Goal: Learn about a topic

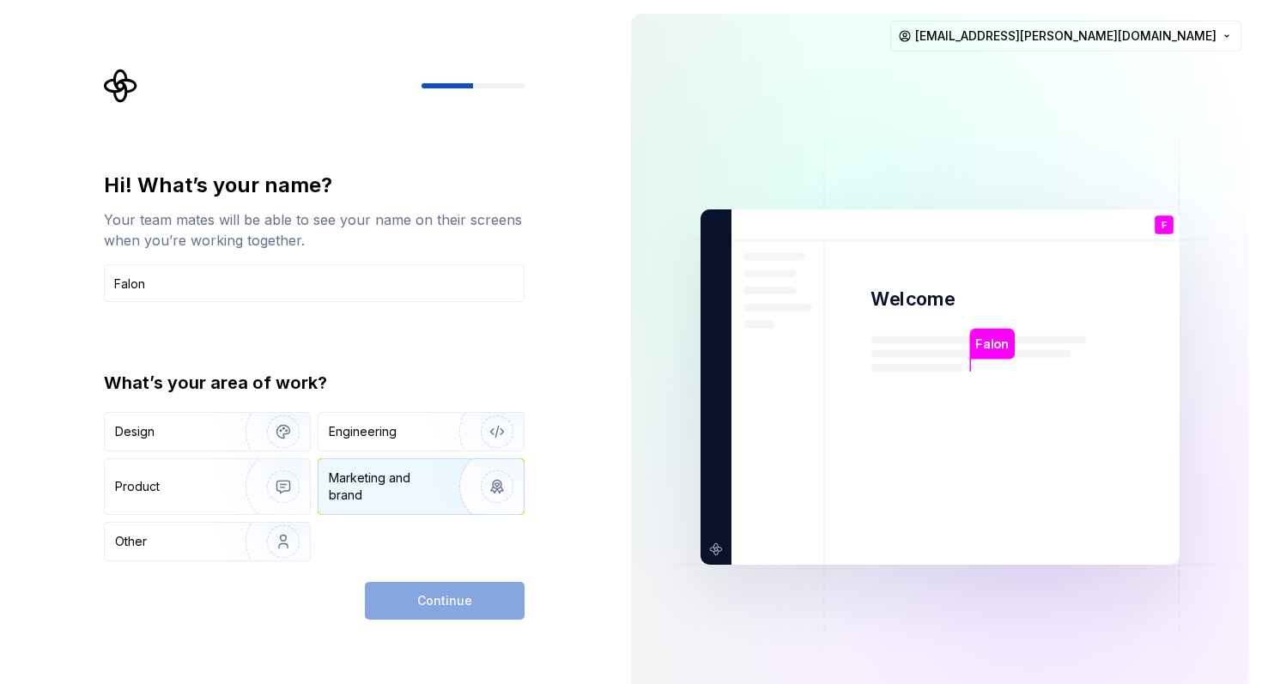
type input "Falon"
click at [407, 500] on div "Marketing and brand" at bounding box center [387, 487] width 116 height 34
click at [458, 613] on button "Continue" at bounding box center [445, 601] width 160 height 38
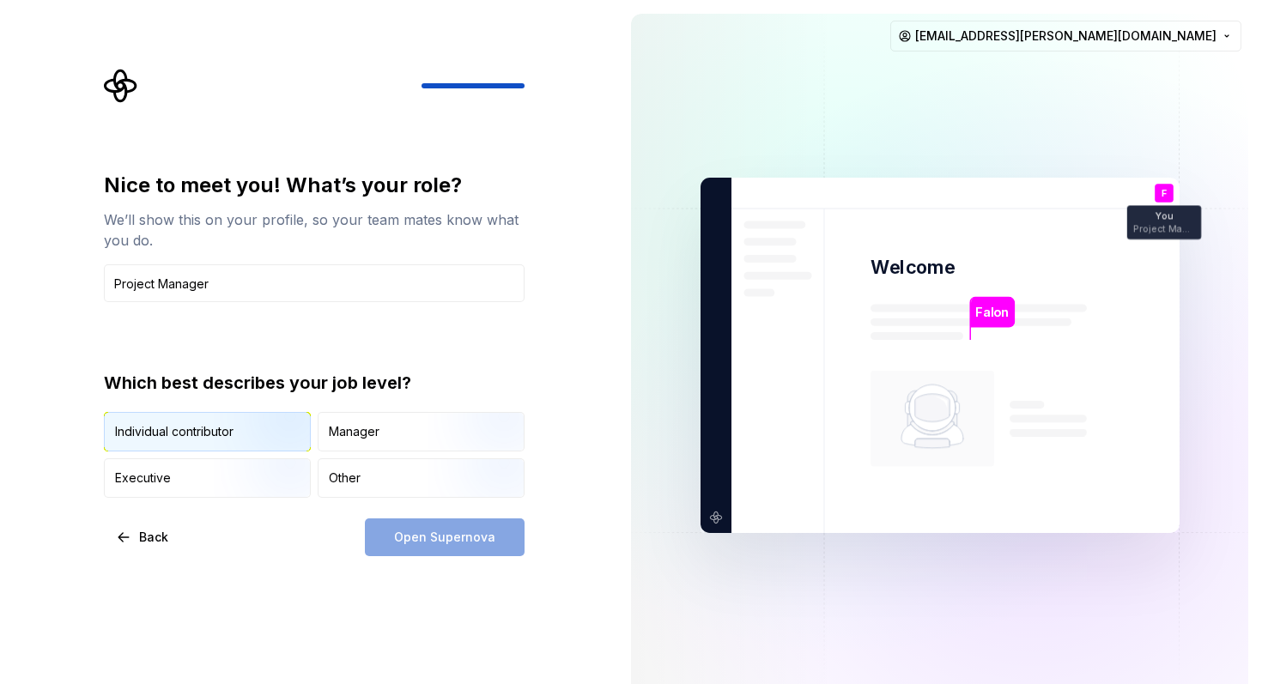
type input "Project Manager"
click at [241, 427] on img "button" at bounding box center [269, 453] width 110 height 115
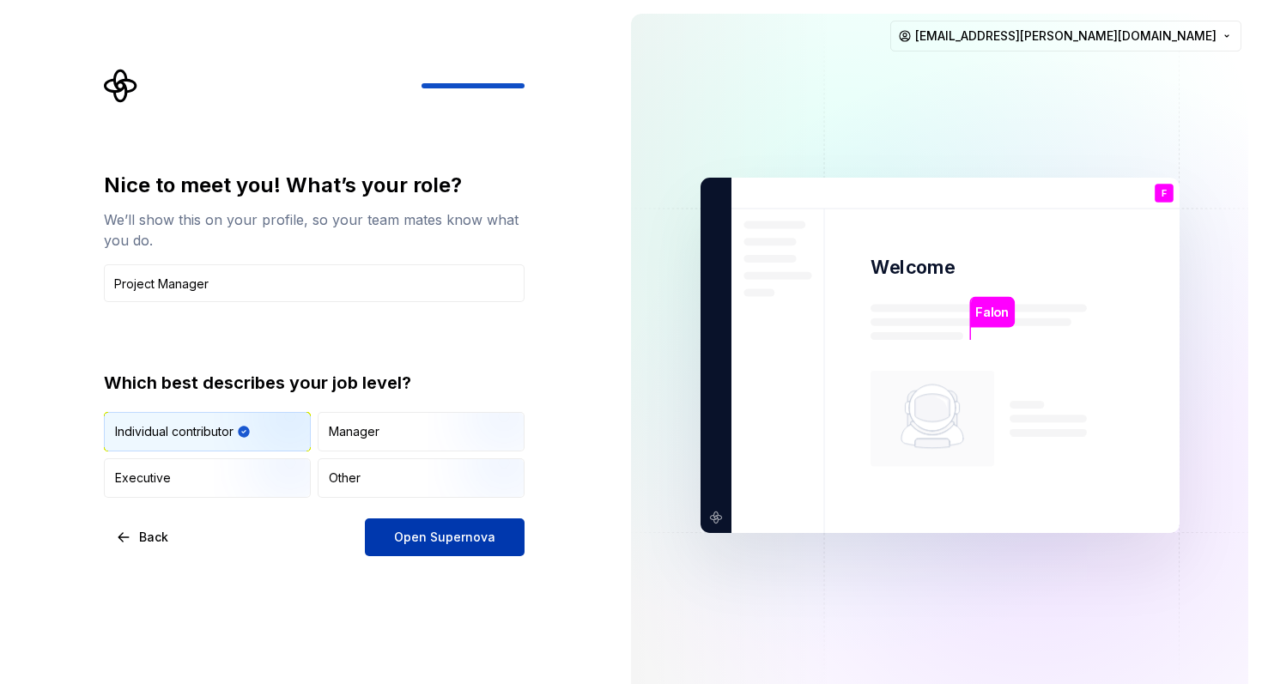
click at [441, 540] on span "Open Supernova" at bounding box center [444, 537] width 101 height 17
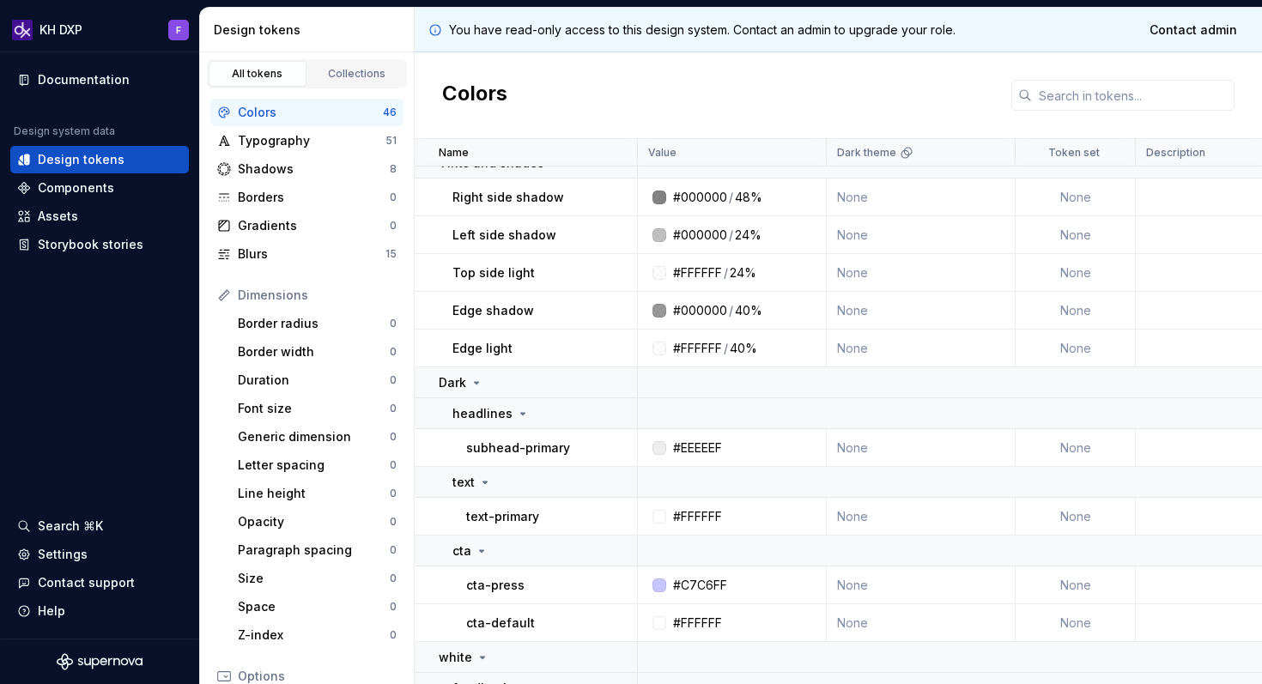
scroll to position [199, 0]
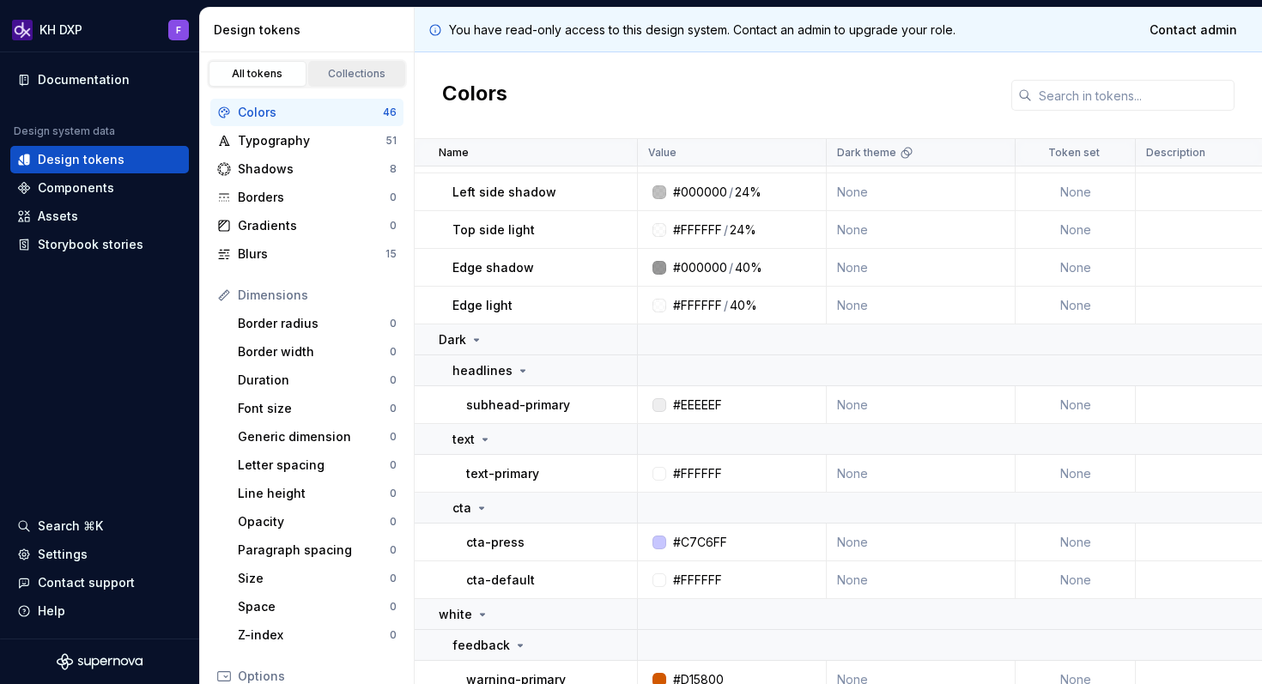
click at [365, 61] on link "Collections" at bounding box center [357, 74] width 98 height 26
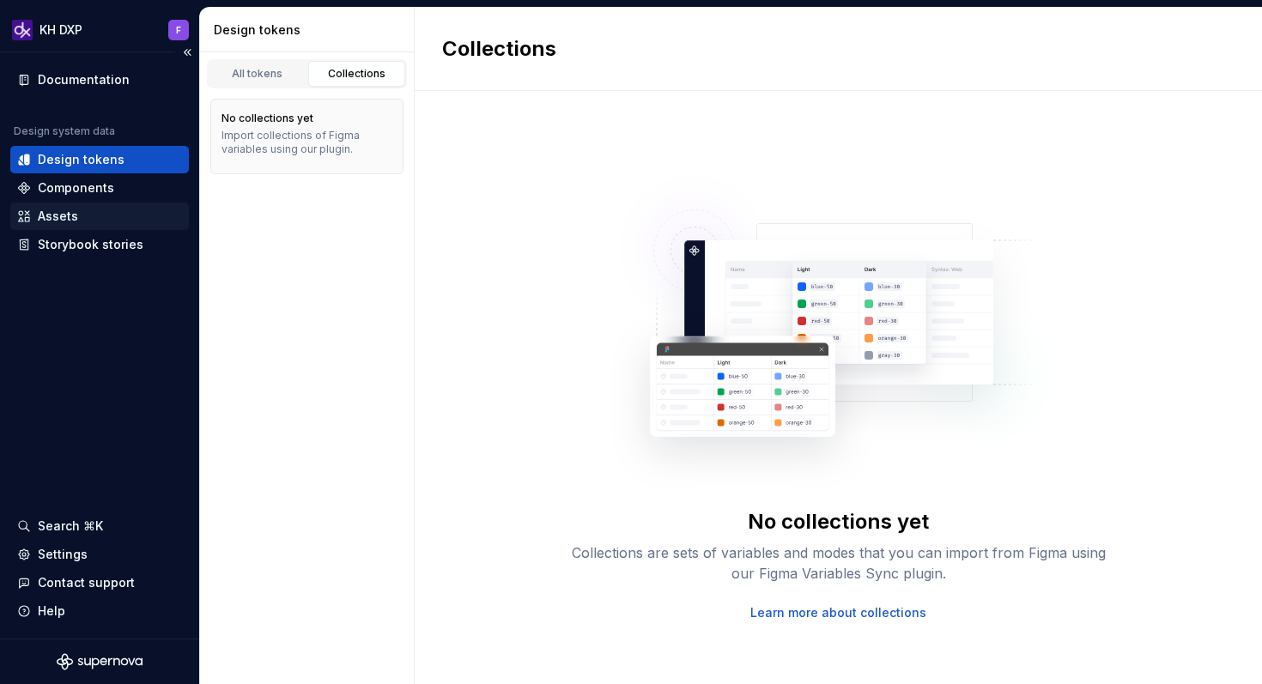
click at [72, 229] on div "Assets" at bounding box center [99, 216] width 179 height 27
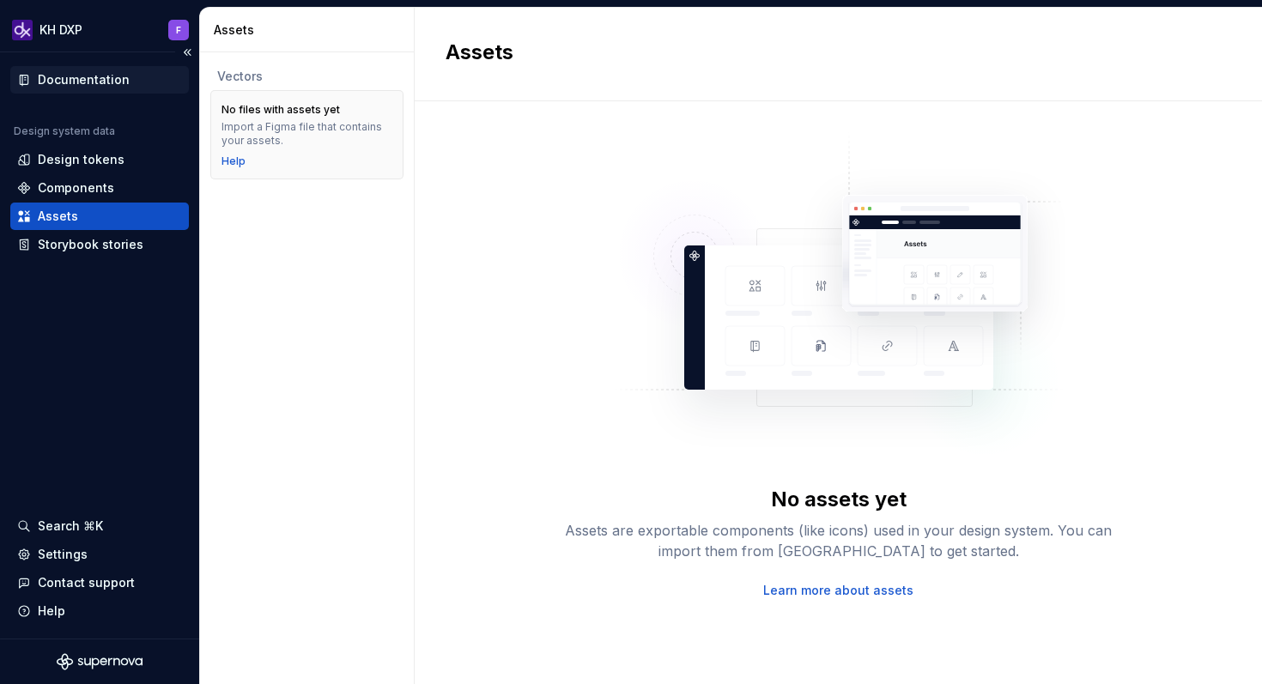
click at [109, 84] on div "Documentation" at bounding box center [84, 79] width 92 height 17
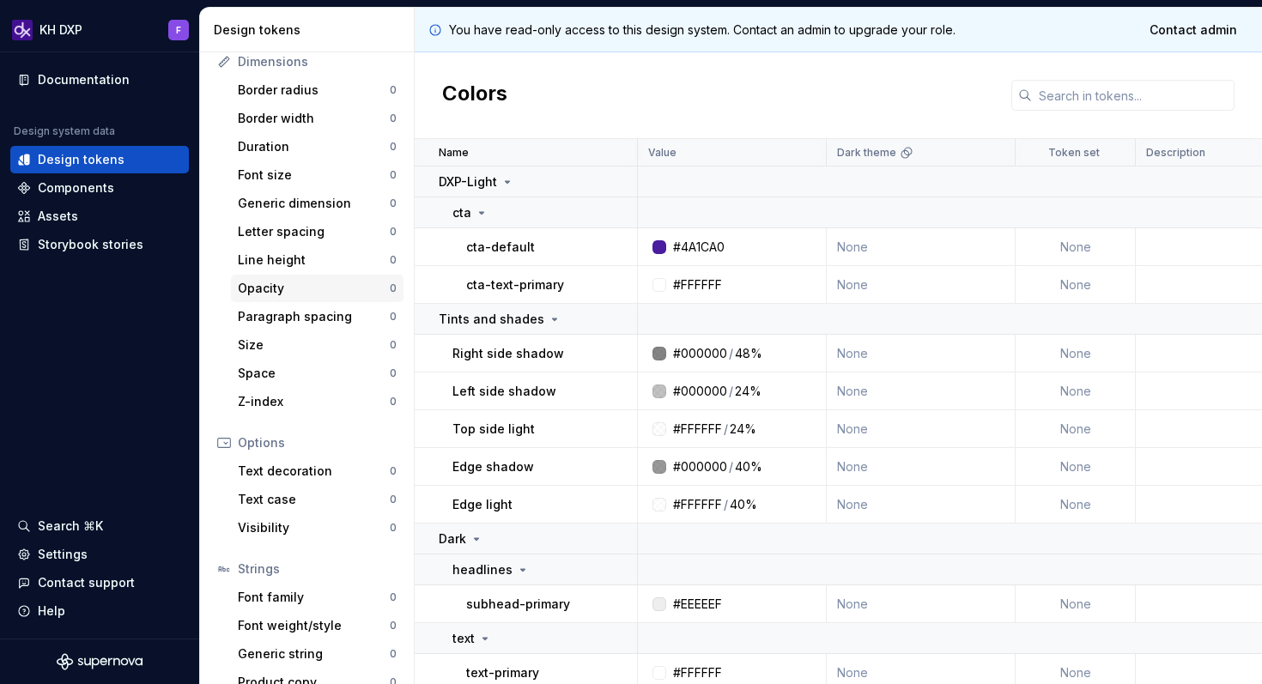
scroll to position [256, 0]
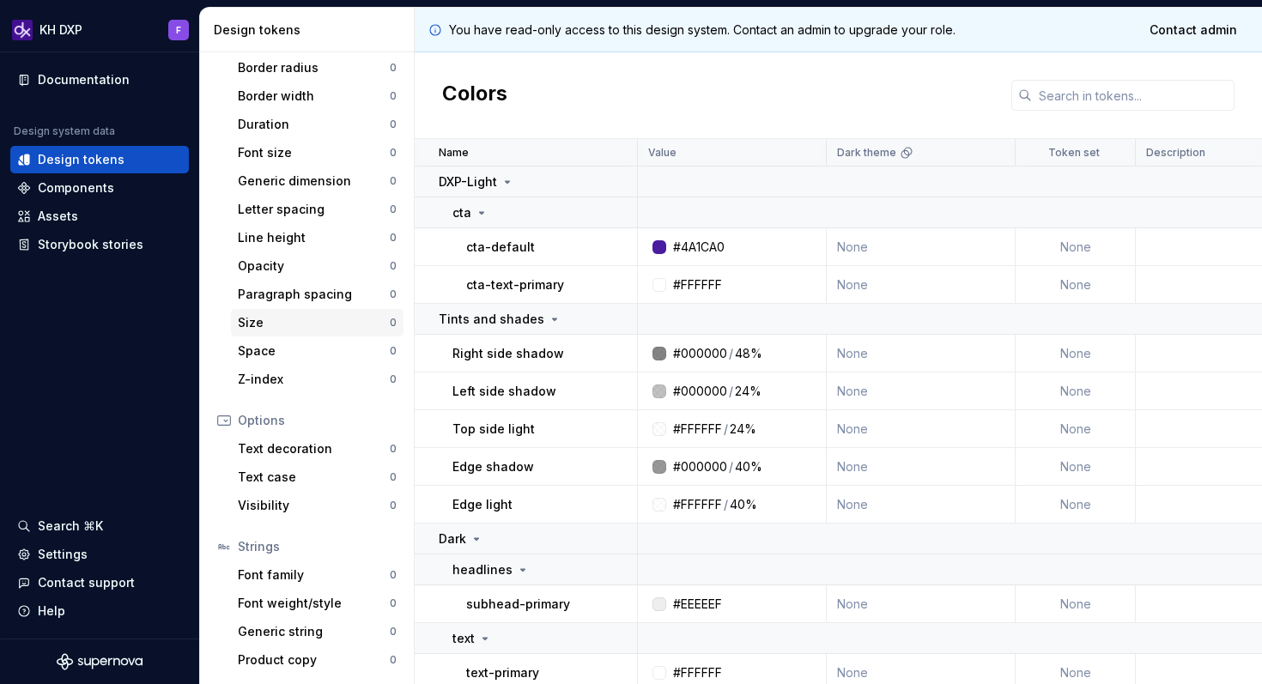
click at [320, 318] on div "Size" at bounding box center [314, 322] width 152 height 17
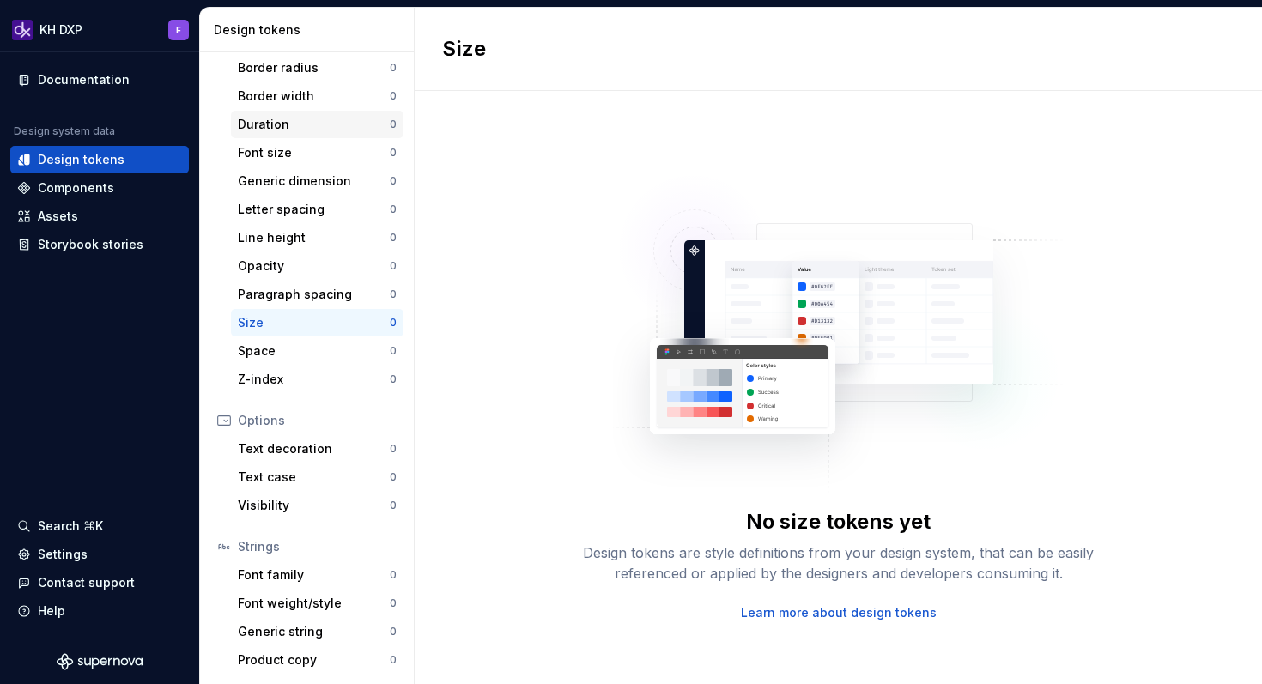
click at [292, 134] on div "Duration 0" at bounding box center [317, 124] width 173 height 27
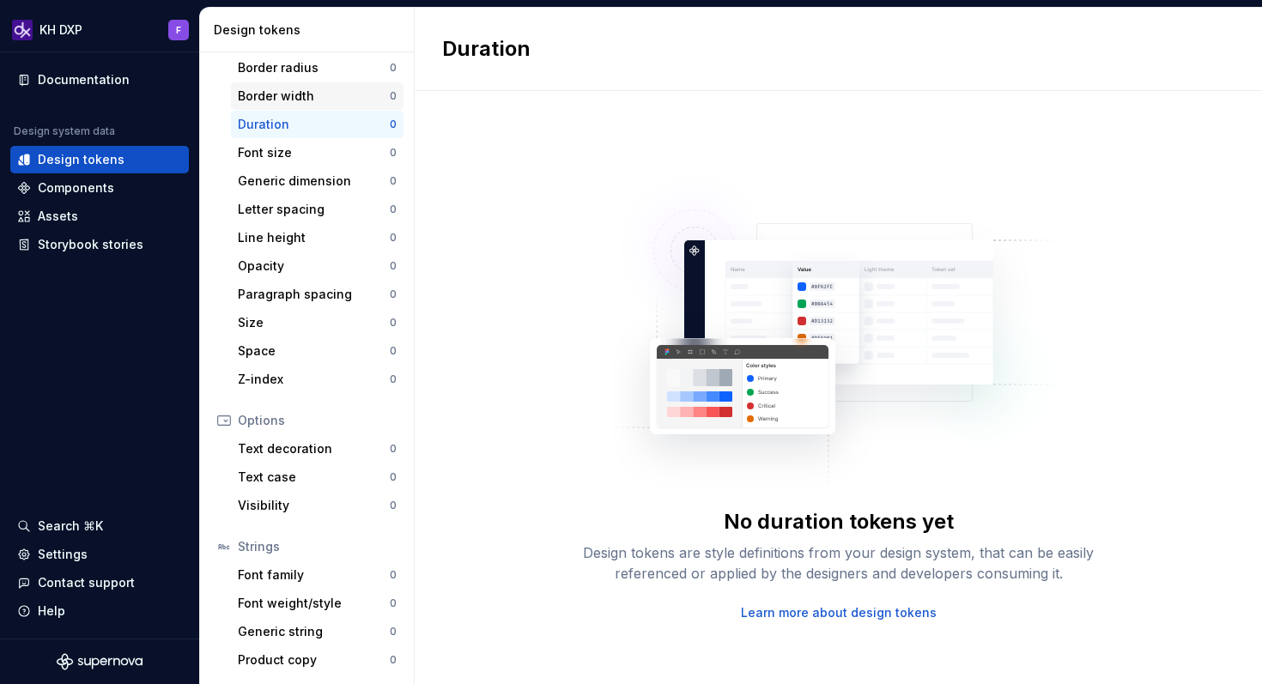
click at [297, 99] on div "Border width" at bounding box center [314, 96] width 152 height 17
